Goal: Transaction & Acquisition: Book appointment/travel/reservation

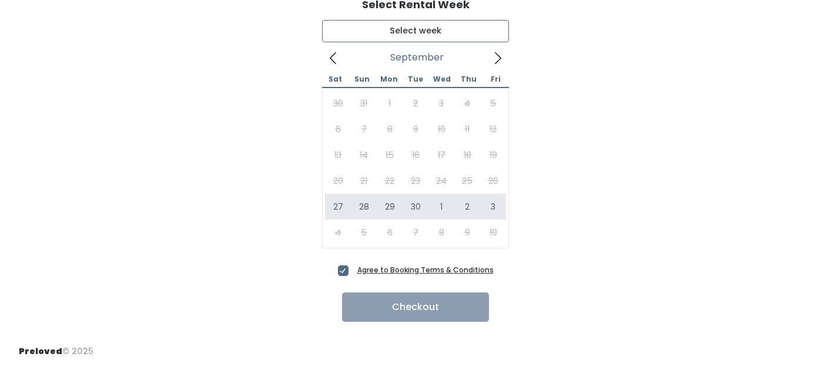
type input "September 27 to October 3"
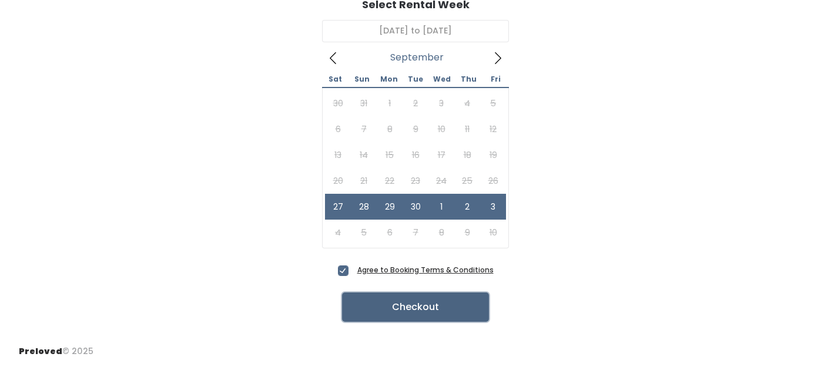
click at [427, 307] on button "Checkout" at bounding box center [415, 307] width 147 height 29
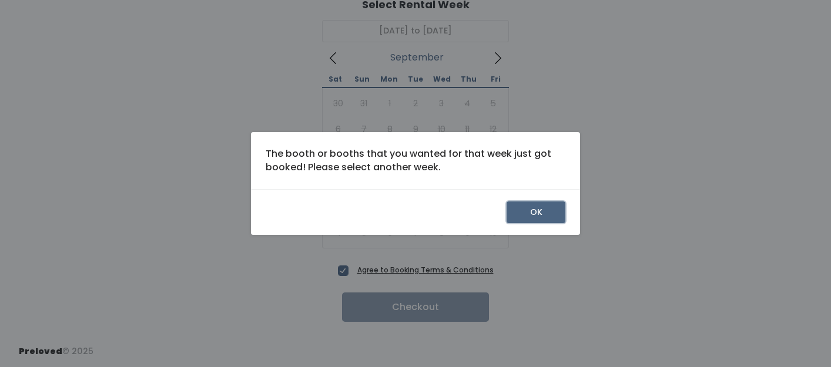
click at [530, 212] on button "OK" at bounding box center [535, 213] width 59 height 22
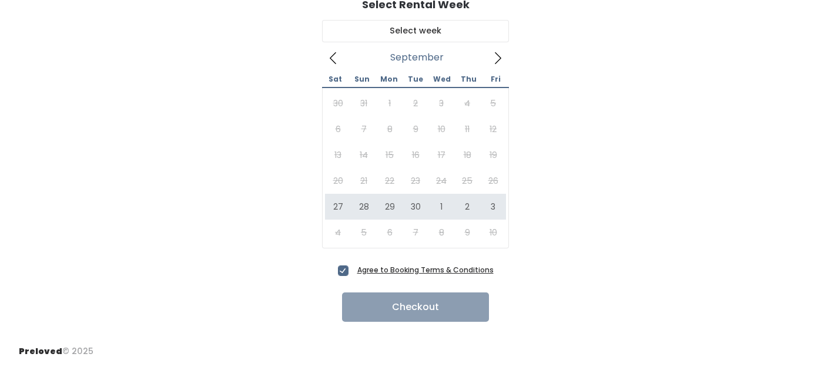
click at [353, 273] on span "Agree to Booking Terms & Conditions" at bounding box center [423, 270] width 141 height 12
click at [353, 271] on input "Agree to Booking Terms & Conditions" at bounding box center [357, 268] width 8 height 8
checkbox input "false"
type input "September 27 to October 3"
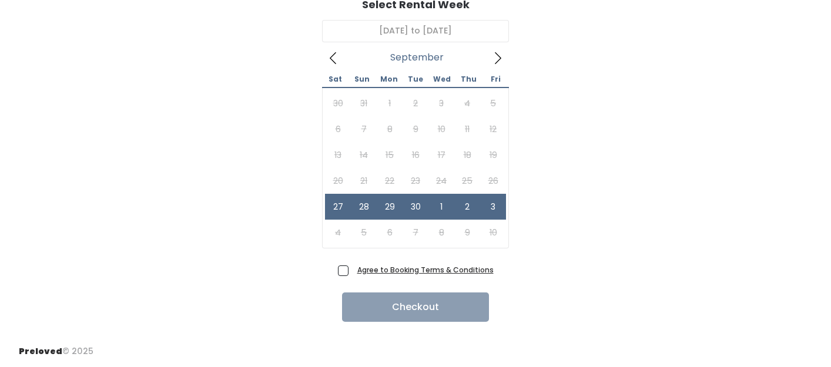
click at [353, 271] on span "Agree to Booking Terms & Conditions" at bounding box center [423, 270] width 141 height 12
click at [353, 271] on input "Agree to Booking Terms & Conditions" at bounding box center [357, 268] width 8 height 8
checkbox input "true"
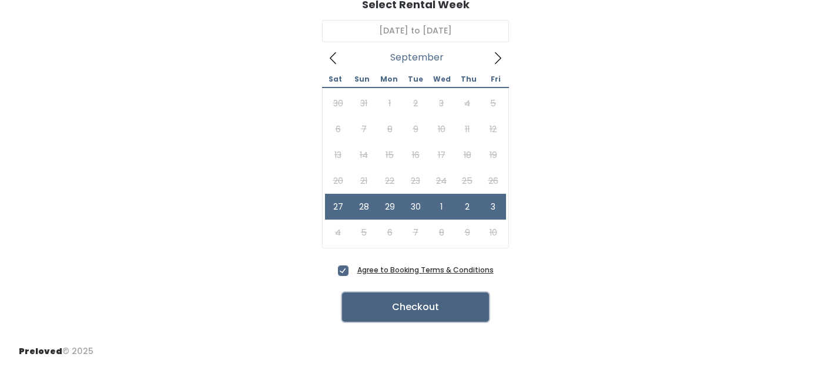
click at [431, 307] on button "Checkout" at bounding box center [415, 307] width 147 height 29
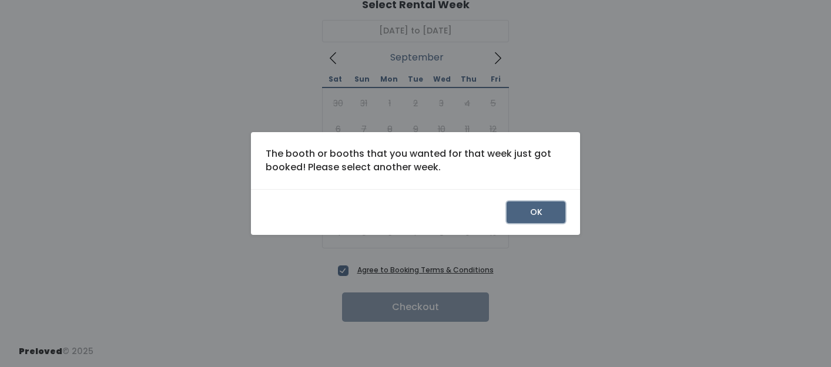
click at [534, 207] on button "OK" at bounding box center [535, 213] width 59 height 22
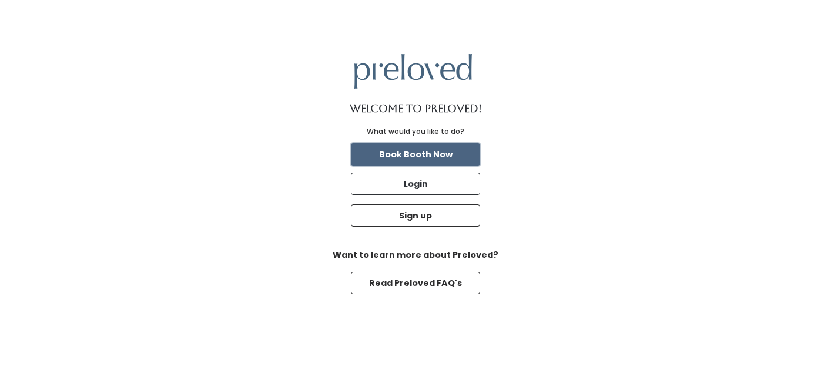
click at [440, 155] on button "Book Booth Now" at bounding box center [415, 154] width 129 height 22
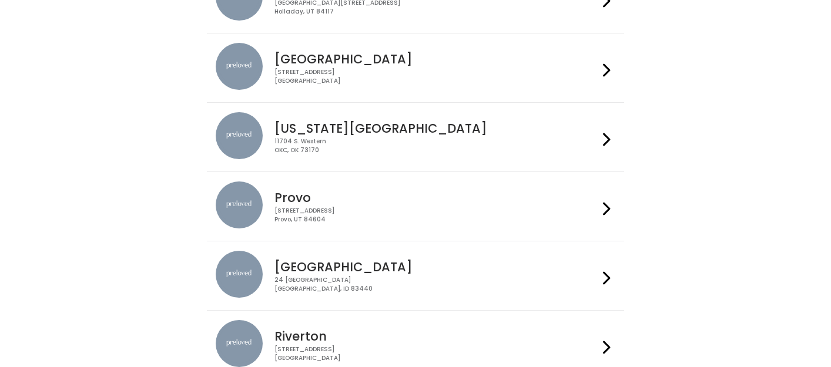
scroll to position [298, 0]
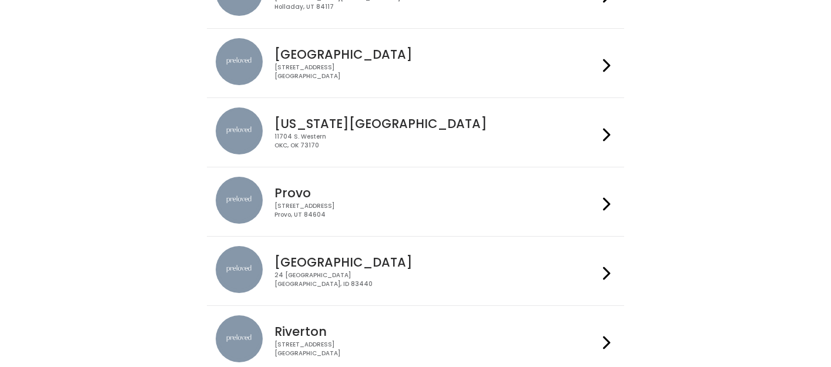
click at [489, 189] on h4 "Provo" at bounding box center [435, 193] width 323 height 14
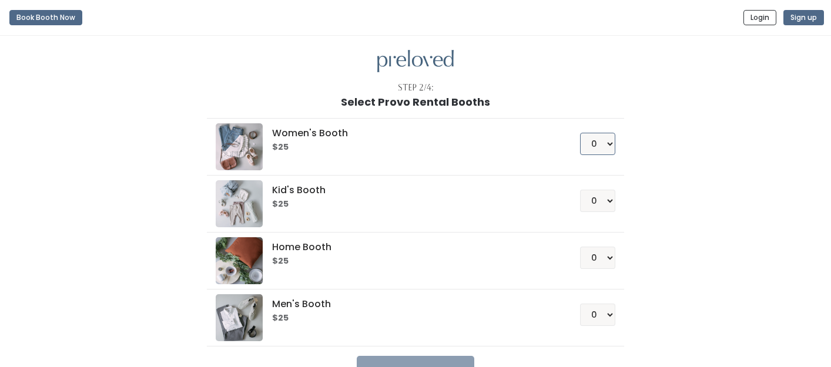
click at [607, 140] on select "0 1 2 3 4" at bounding box center [597, 144] width 35 height 22
select select "1"
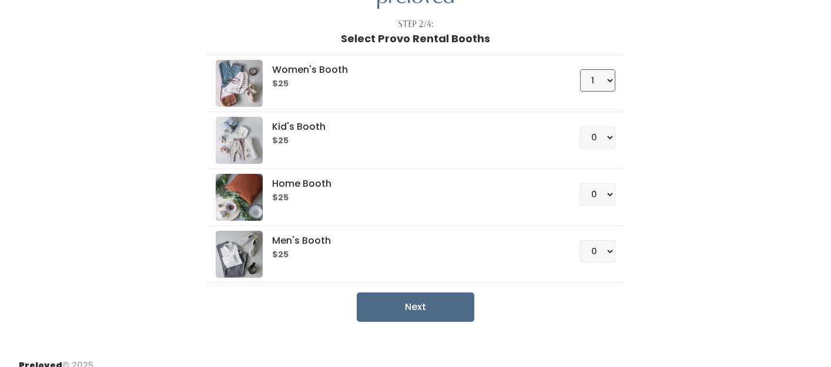
scroll to position [78, 0]
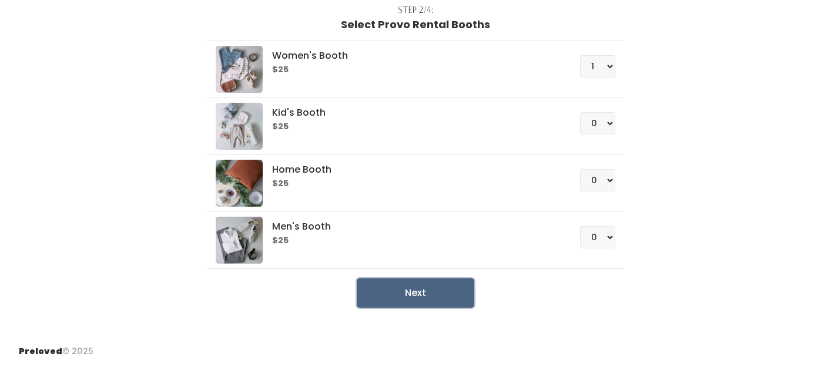
click at [424, 294] on button "Next" at bounding box center [416, 293] width 118 height 29
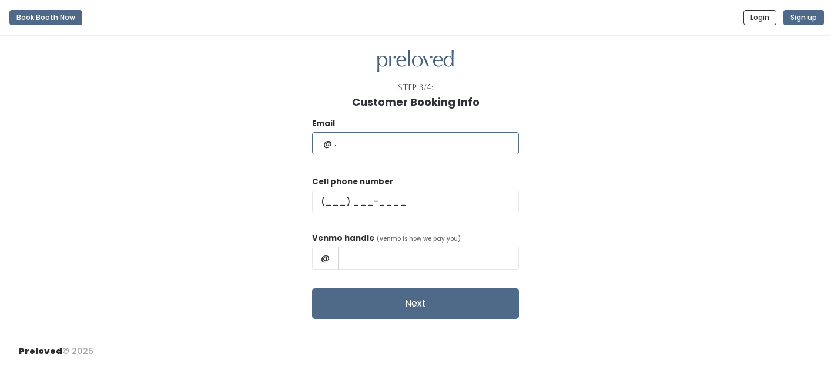
click at [391, 145] on input "text" at bounding box center [415, 143] width 207 height 22
type input "sissyg72@yahoo.com"
click at [375, 191] on input "text" at bounding box center [415, 202] width 207 height 22
type input "(512) 905-1124"
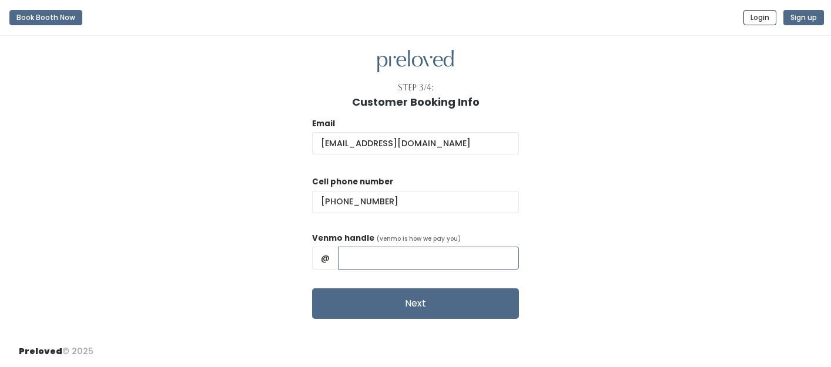
click at [387, 252] on input "text" at bounding box center [428, 258] width 181 height 22
type input "Emerson-P"
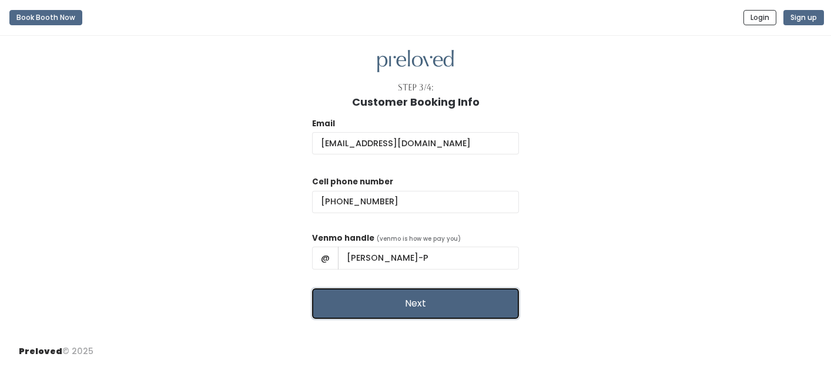
click at [409, 303] on button "Next" at bounding box center [415, 303] width 207 height 31
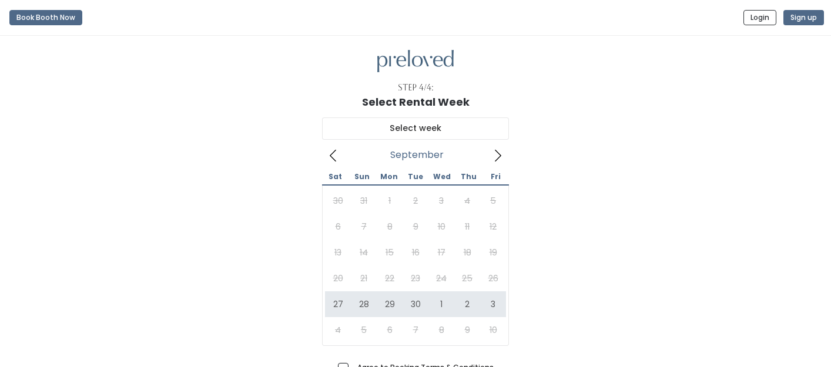
click at [297, 281] on div "[DATE] Sat Sun Mon Tue Wed Thu Fri 30 31 1 2 3 4 5 6 7 8 9 10 11 12 13 14 15 16…" at bounding box center [415, 233] width 793 height 251
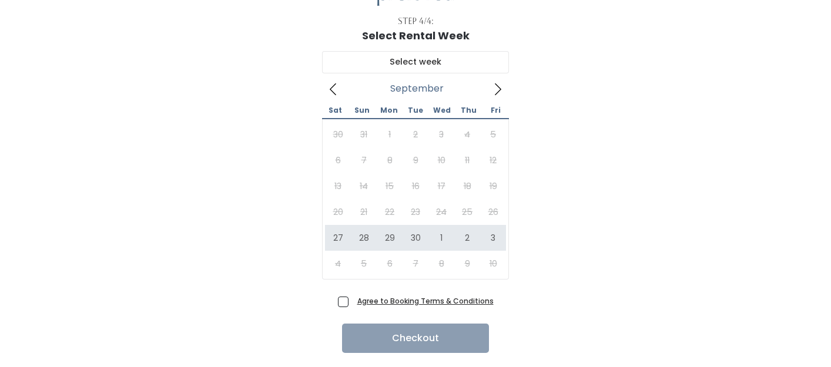
scroll to position [75, 0]
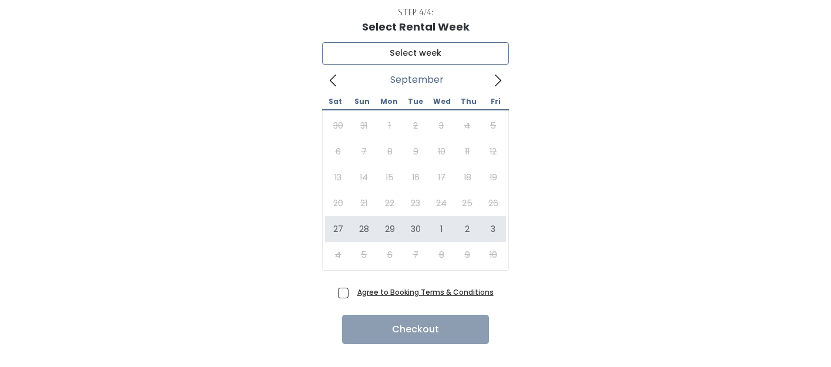
type input "[DATE] to [DATE]"
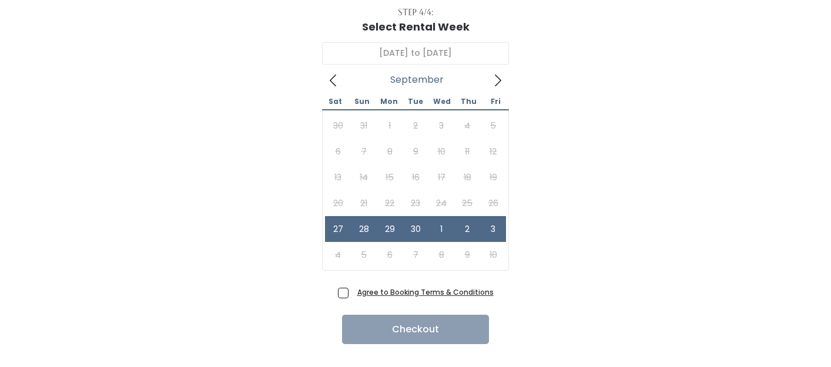
click at [353, 293] on span "Agree to Booking Terms & Conditions" at bounding box center [423, 292] width 141 height 12
click at [353, 293] on input "Agree to Booking Terms & Conditions" at bounding box center [357, 290] width 8 height 8
checkbox input "true"
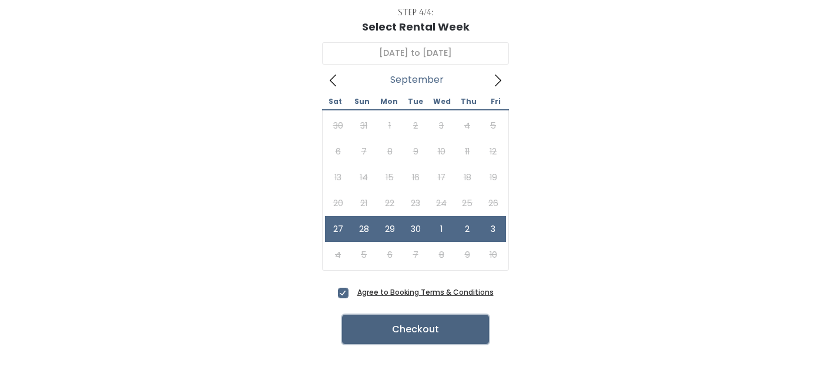
click at [391, 327] on button "Checkout" at bounding box center [415, 329] width 147 height 29
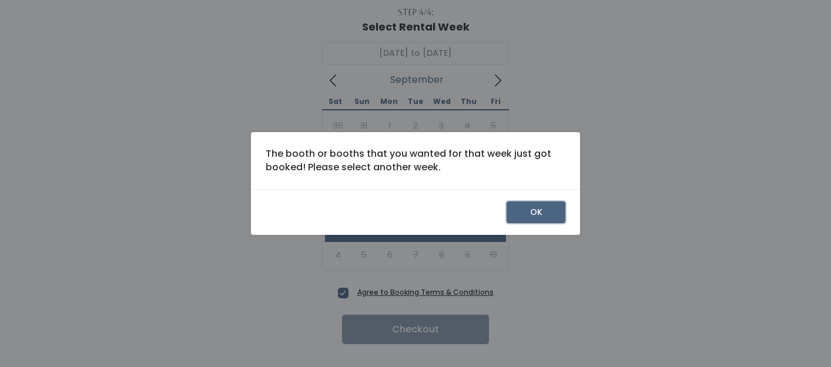
click at [544, 215] on button "OK" at bounding box center [535, 213] width 59 height 22
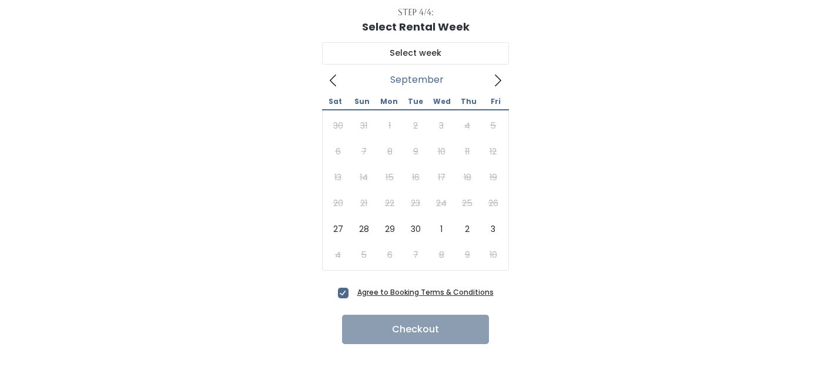
click at [499, 75] on icon at bounding box center [497, 80] width 13 height 13
